Goal: Information Seeking & Learning: Learn about a topic

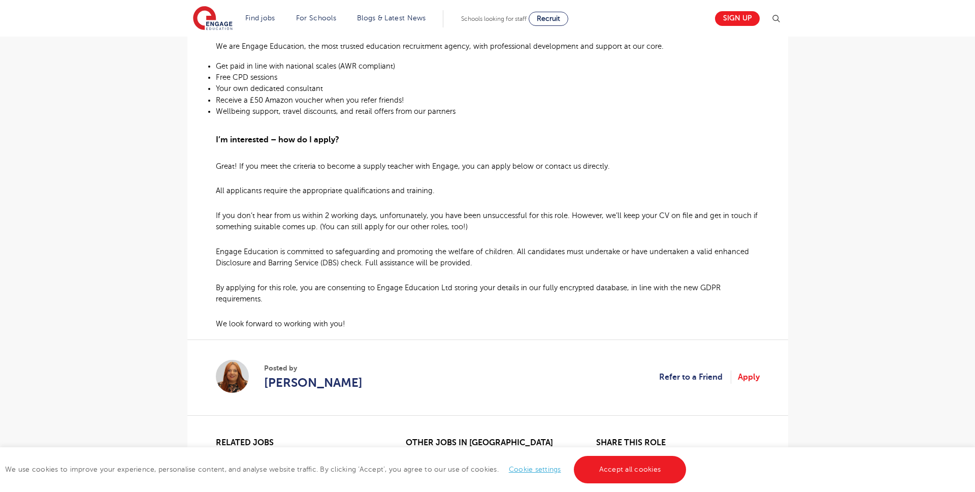
scroll to position [580, 0]
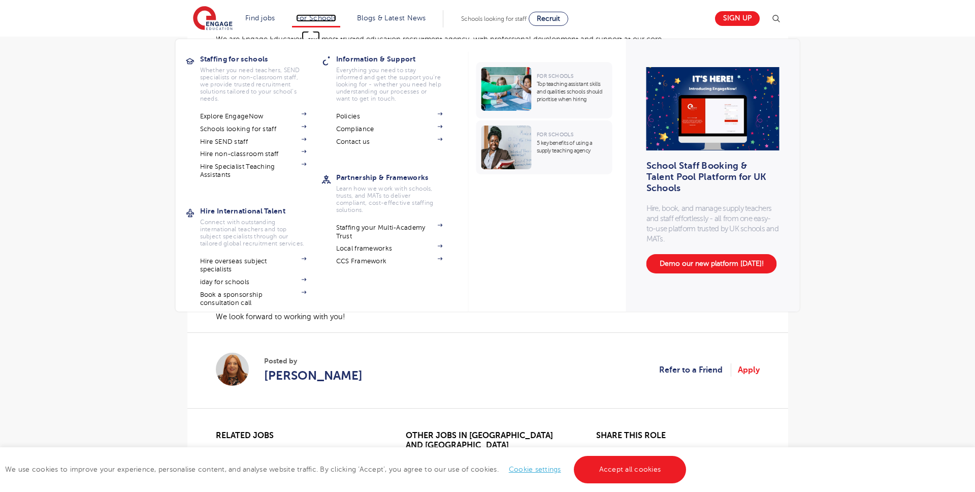
click at [318, 16] on link "For Schools" at bounding box center [316, 18] width 40 height 8
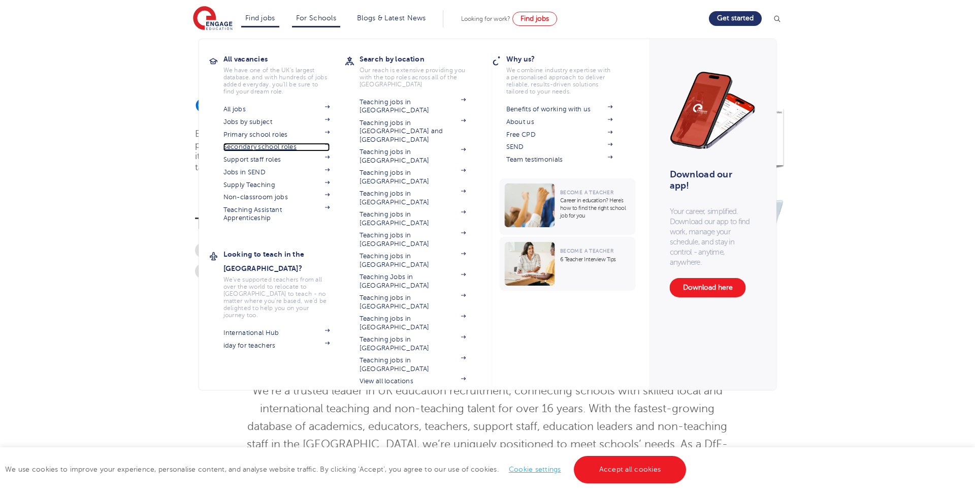
click at [256, 143] on link "Secondary school roles" at bounding box center [276, 147] width 107 height 8
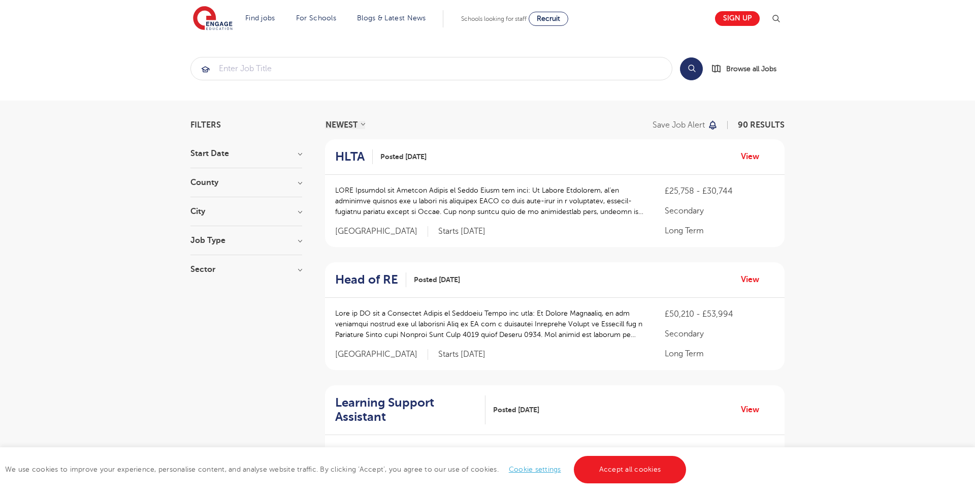
click at [296, 218] on div "City Leeds 22 Bradford 4 Bromley 4 Greenwich 3 Southampton 3 Show more" at bounding box center [246, 216] width 112 height 19
click at [298, 215] on h3 "City" at bounding box center [246, 211] width 112 height 8
click at [229, 320] on button "Show more" at bounding box center [211, 324] width 43 height 9
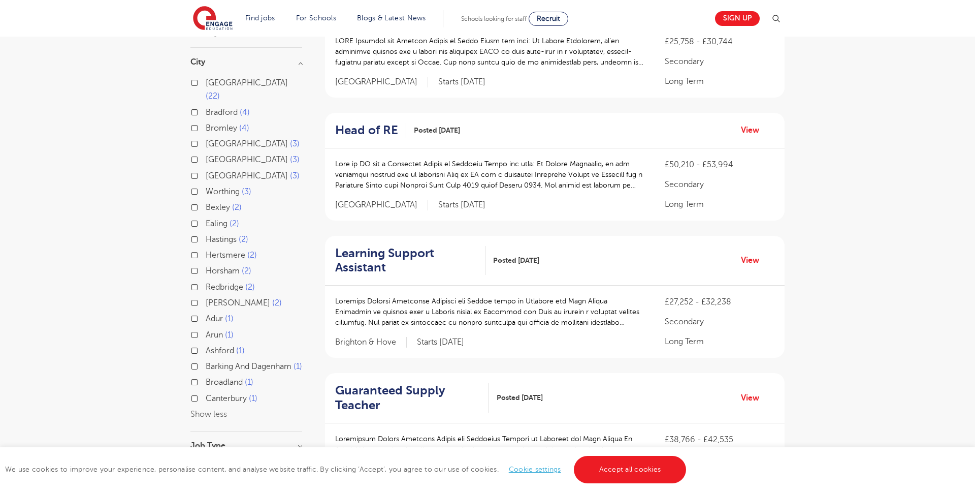
scroll to position [149, 0]
click at [206, 360] on label "Barking And Dagenham 1" at bounding box center [254, 366] width 96 height 13
click at [206, 362] on input "Barking And Dagenham 1" at bounding box center [209, 365] width 7 height 7
checkbox input "true"
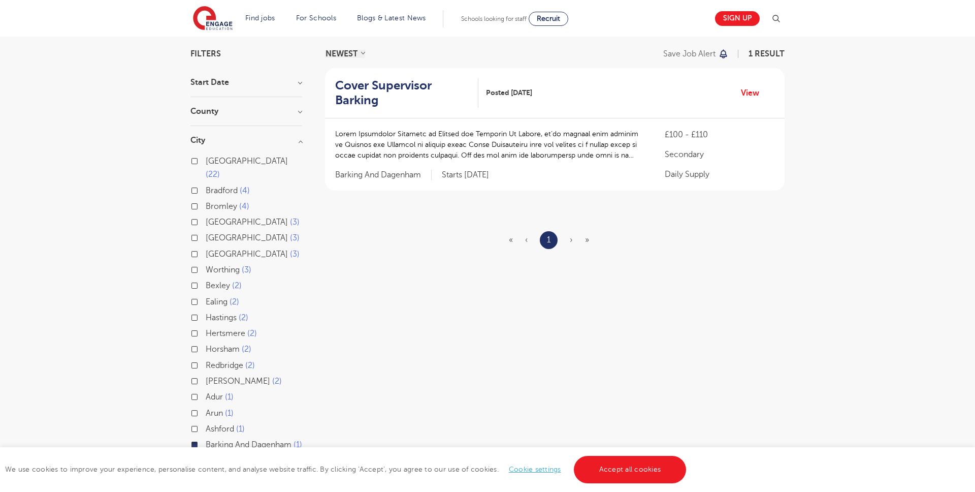
scroll to position [88, 0]
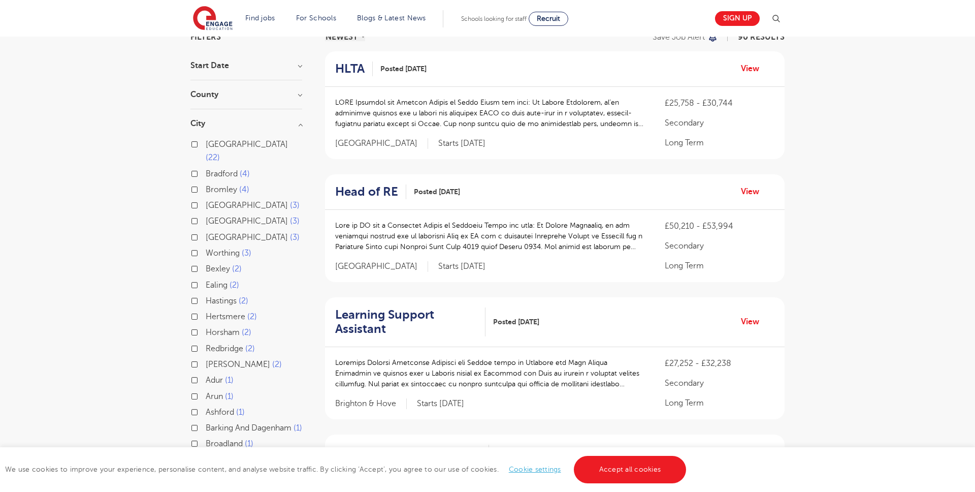
scroll to position [157, 0]
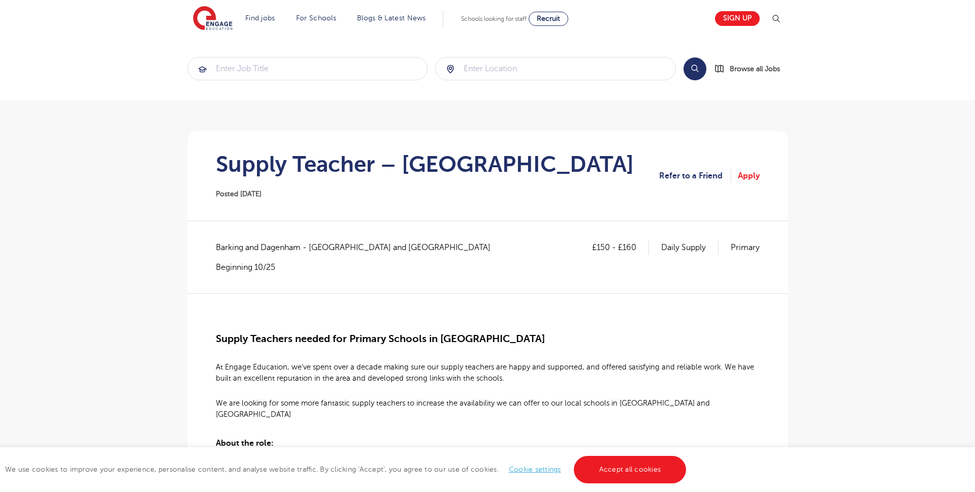
scroll to position [580, 0]
